Goal: Navigation & Orientation: Find specific page/section

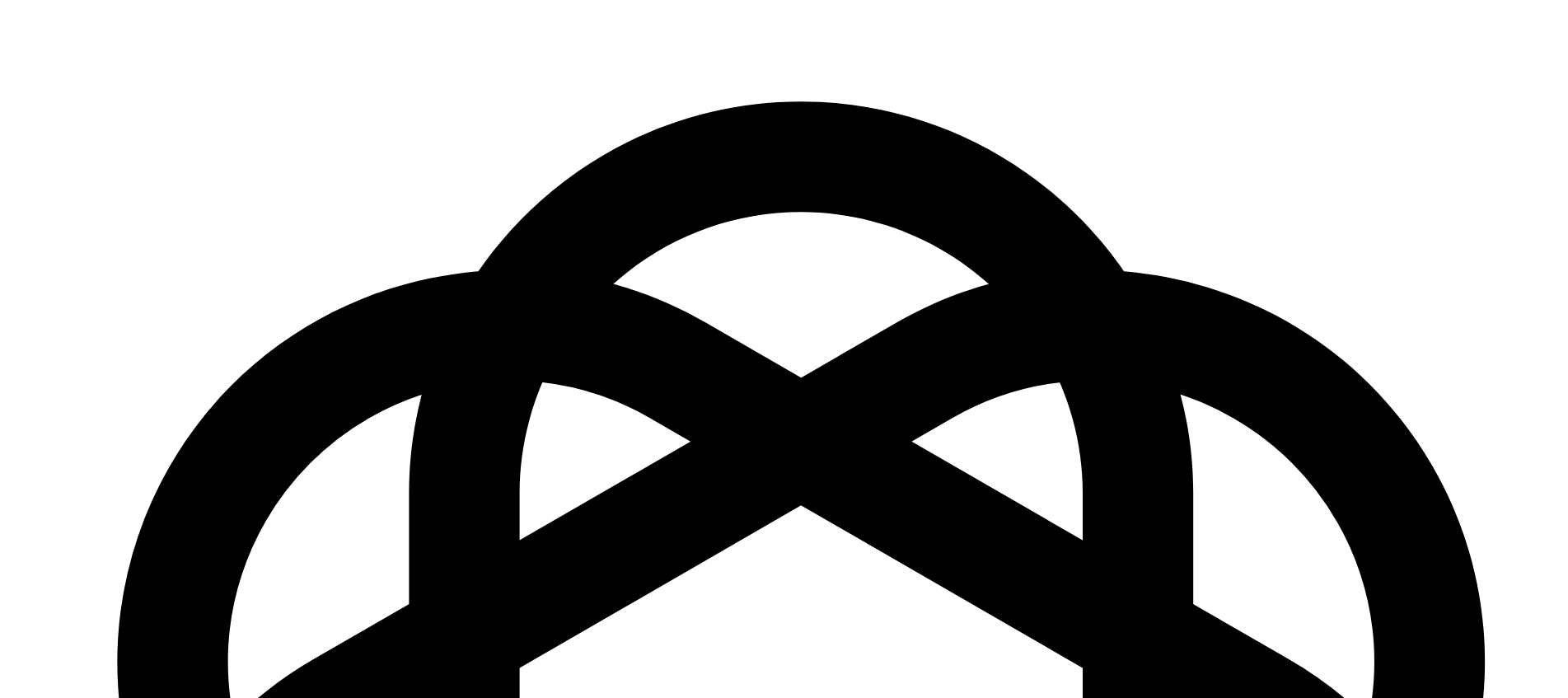
scroll to position [2453, 0]
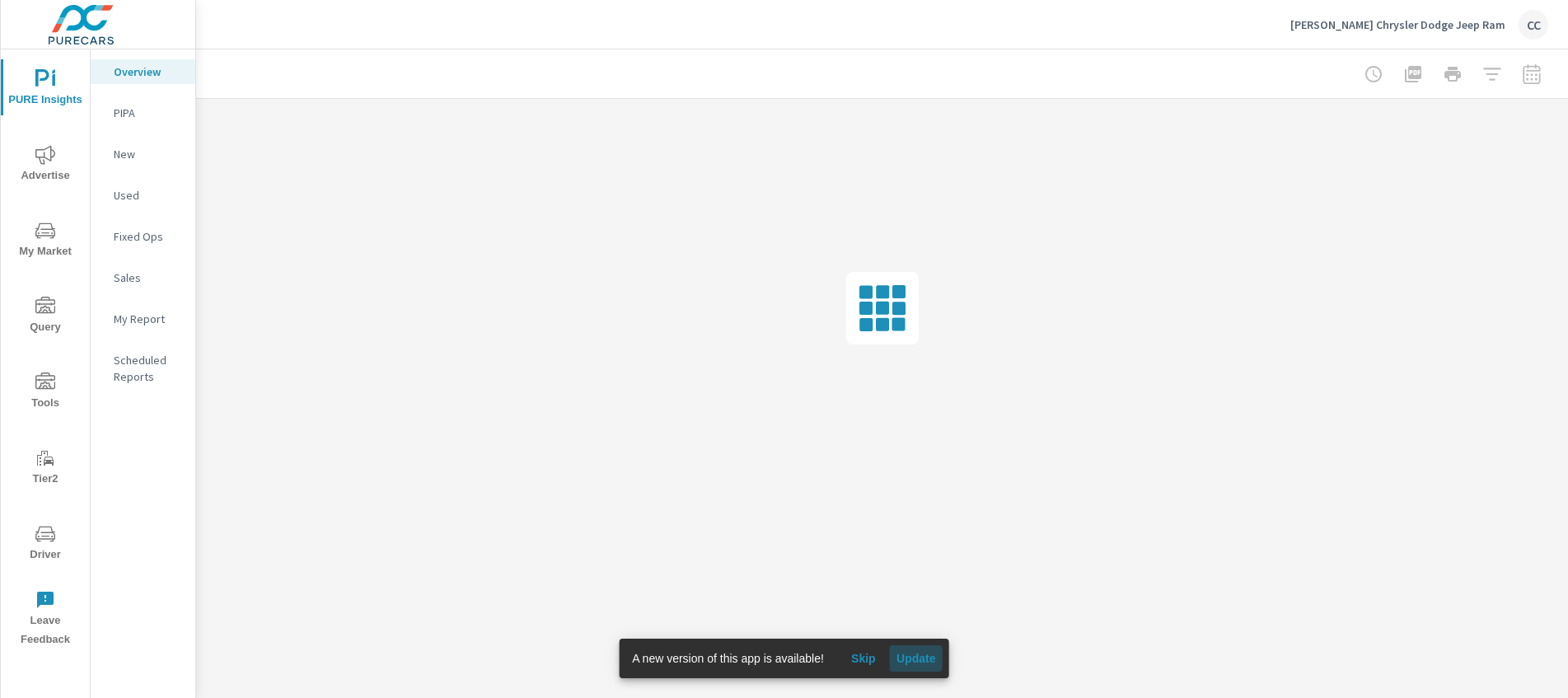
click at [918, 663] on span "Update" at bounding box center [915, 658] width 40 height 15
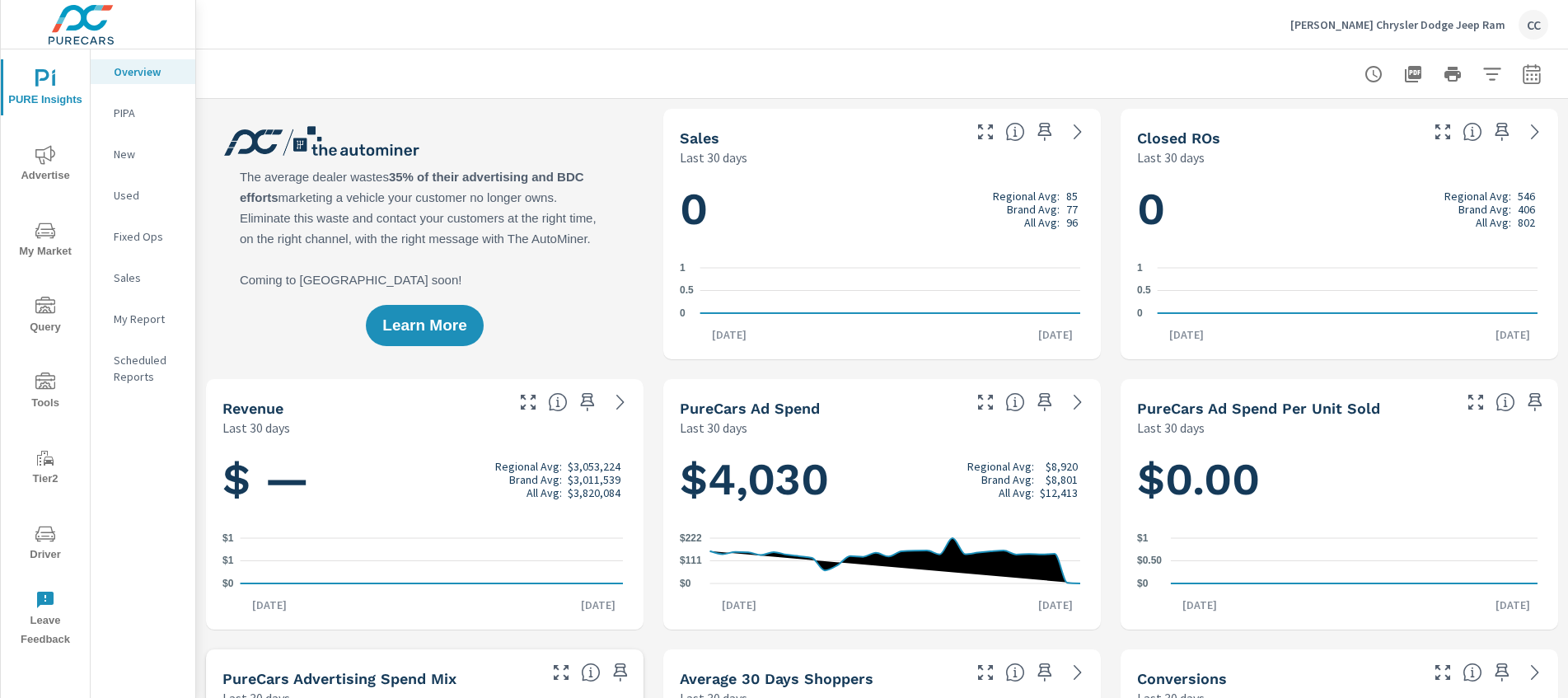
click at [153, 232] on p "Fixed Ops" at bounding box center [148, 236] width 68 height 17
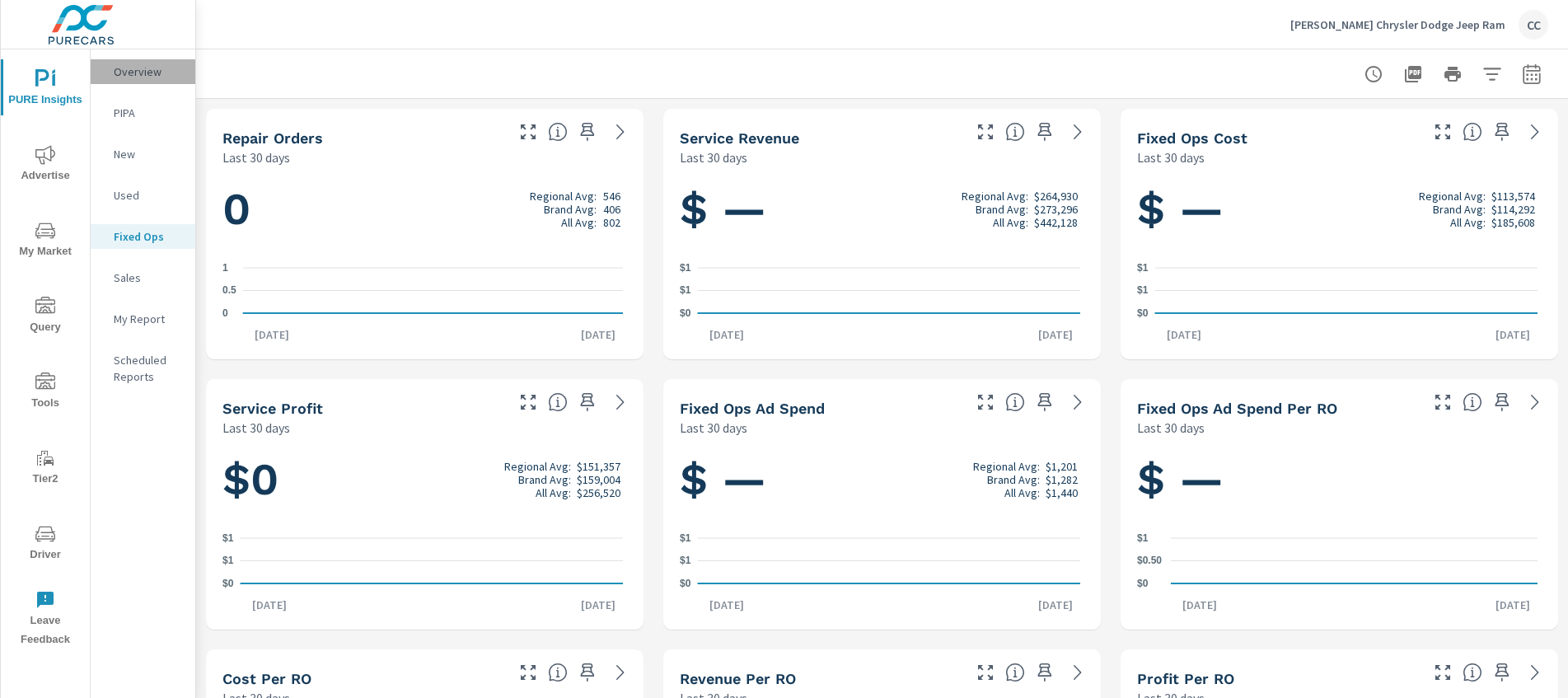
click at [162, 74] on p "Overview" at bounding box center [148, 72] width 68 height 17
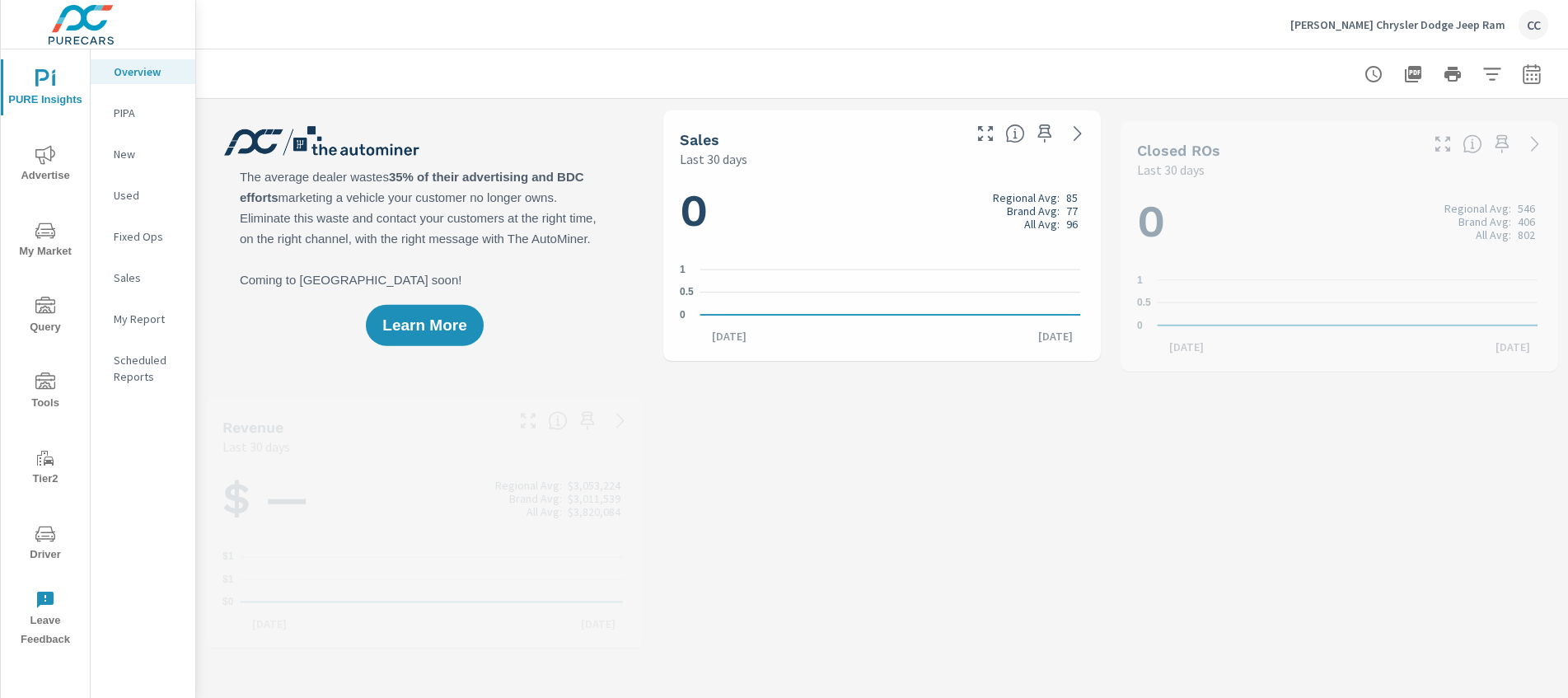
scroll to position [1, 0]
